Goal: Information Seeking & Learning: Learn about a topic

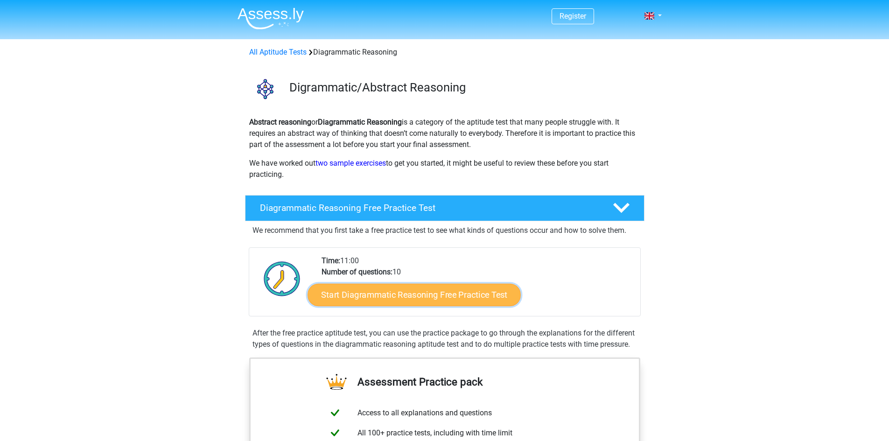
click at [461, 295] on link "Start Diagrammatic Reasoning Free Practice Test" at bounding box center [413, 294] width 213 height 22
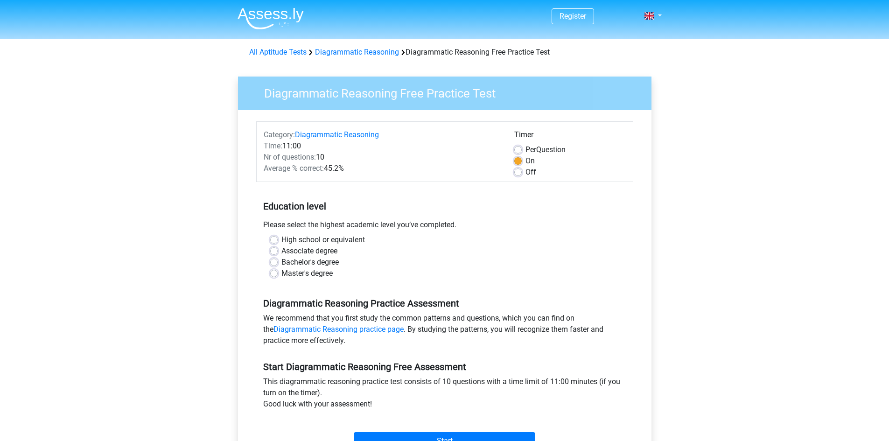
click at [281, 261] on label "Bachelor's degree" at bounding box center [309, 262] width 57 height 11
click at [273, 261] on input "Bachelor's degree" at bounding box center [273, 261] width 7 height 9
radio input "true"
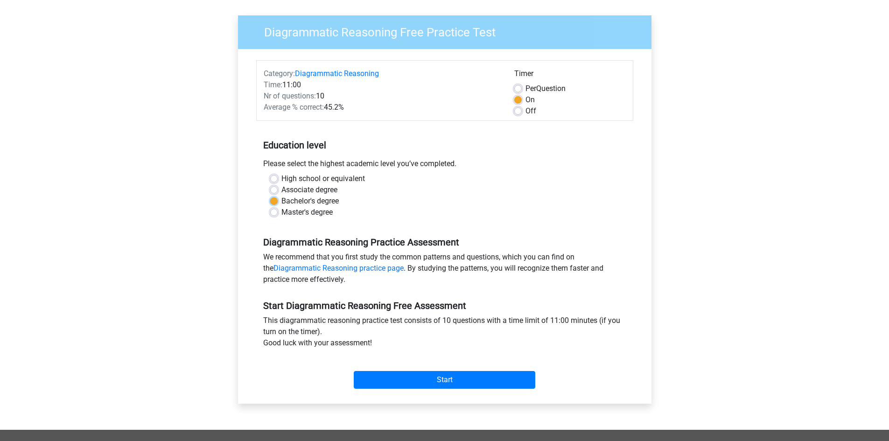
scroll to position [187, 0]
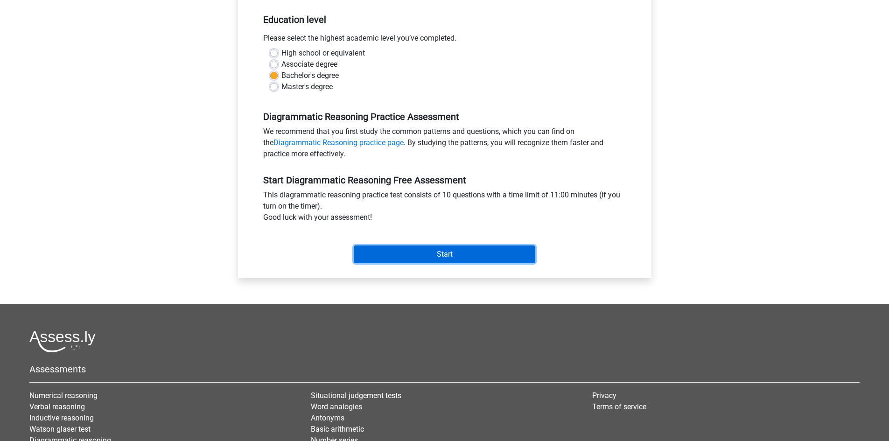
click at [440, 257] on input "Start" at bounding box center [444, 254] width 181 height 18
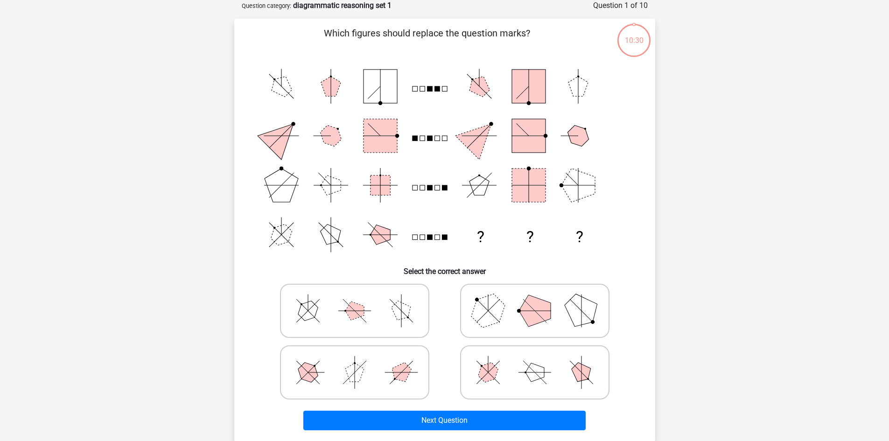
scroll to position [93, 0]
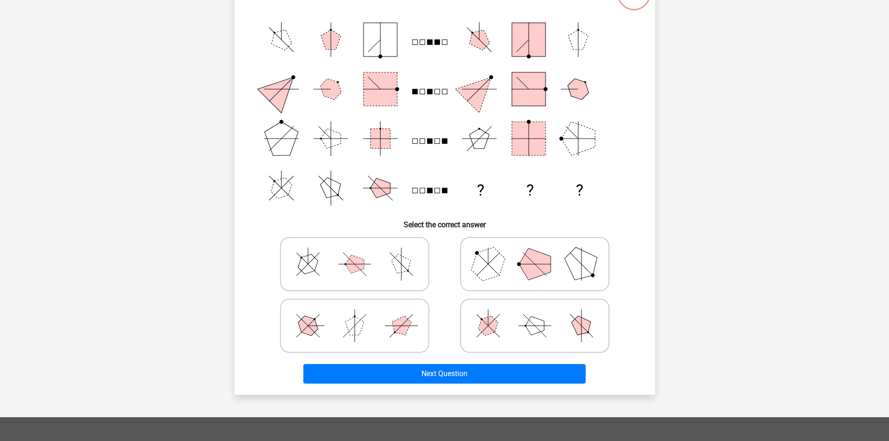
click at [547, 318] on icon at bounding box center [535, 325] width 140 height 47
click at [541, 314] on input "radio" at bounding box center [538, 311] width 6 height 6
radio input "true"
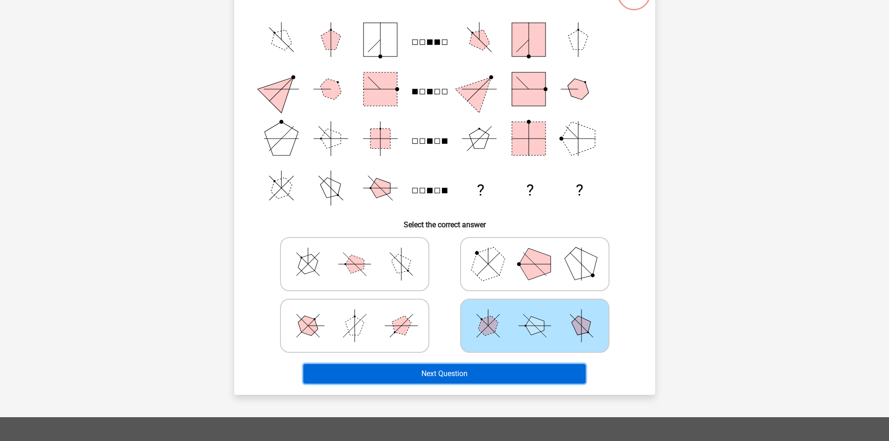
click at [464, 369] on button "Next Question" at bounding box center [444, 374] width 282 height 20
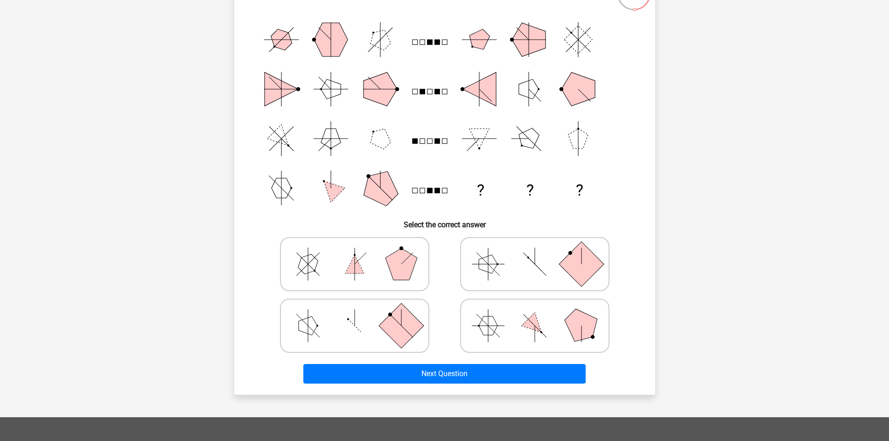
click at [372, 252] on icon at bounding box center [355, 264] width 140 height 47
click at [361, 252] on input "radio" at bounding box center [358, 249] width 6 height 6
radio input "true"
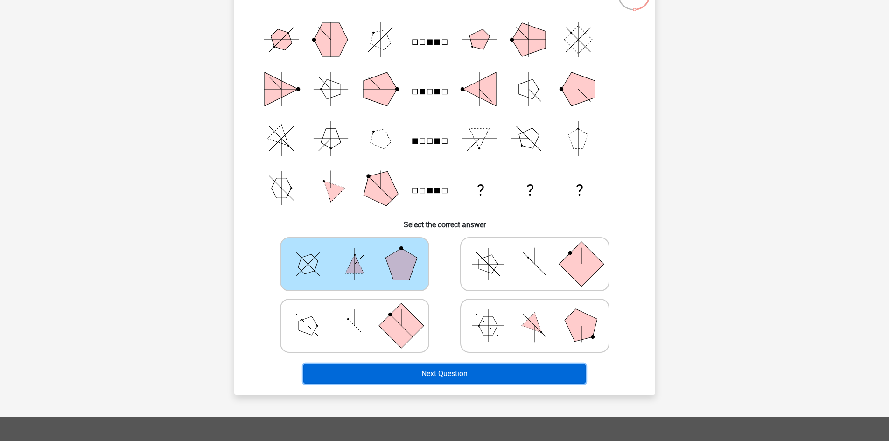
click at [466, 376] on button "Next Question" at bounding box center [444, 374] width 282 height 20
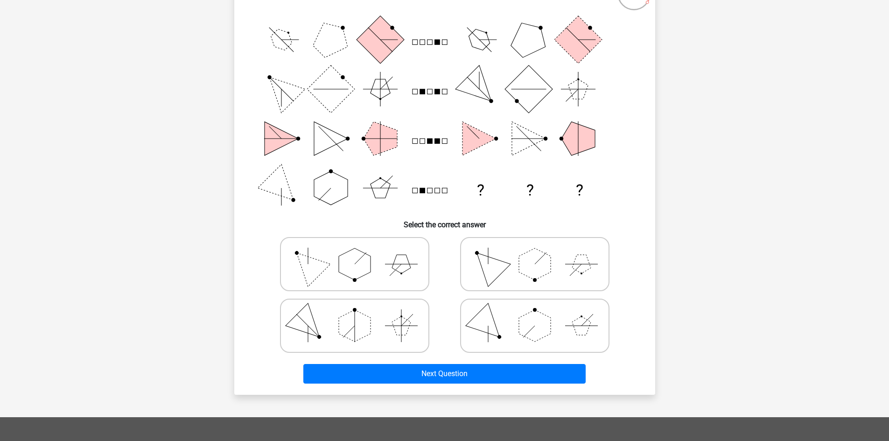
click at [398, 258] on polygon at bounding box center [401, 264] width 19 height 19
click at [361, 252] on input "radio" at bounding box center [358, 249] width 6 height 6
radio input "true"
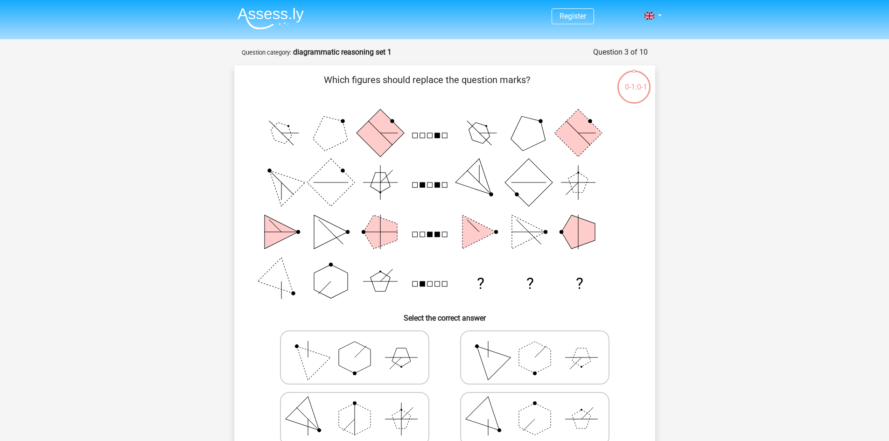
scroll to position [93, 0]
